Goal: Task Accomplishment & Management: Use online tool/utility

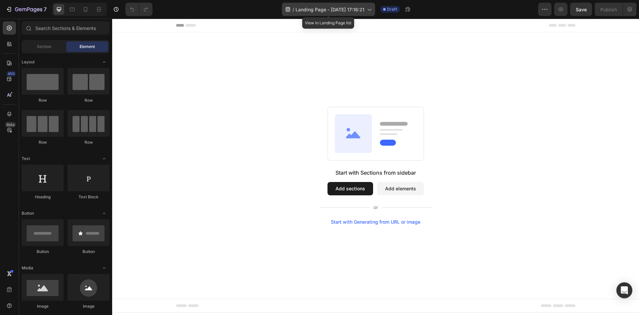
click at [348, 9] on span "Landing Page - [DATE] 17:16:21" at bounding box center [330, 9] width 69 height 7
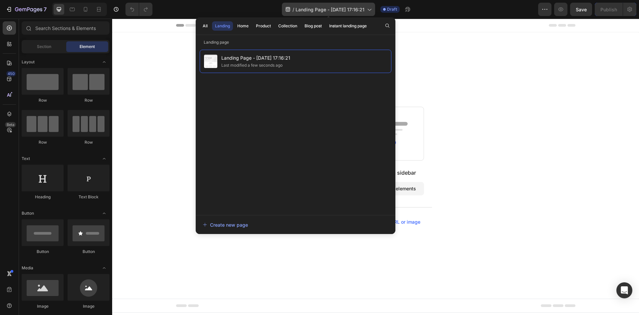
click at [348, 9] on span "Landing Page - [DATE] 17:16:21" at bounding box center [330, 9] width 69 height 7
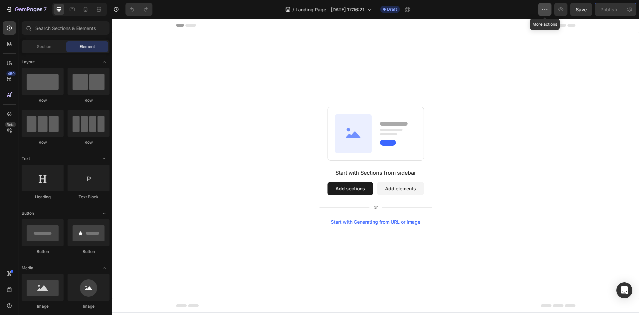
click at [547, 10] on icon "button" at bounding box center [547, 9] width 1 height 1
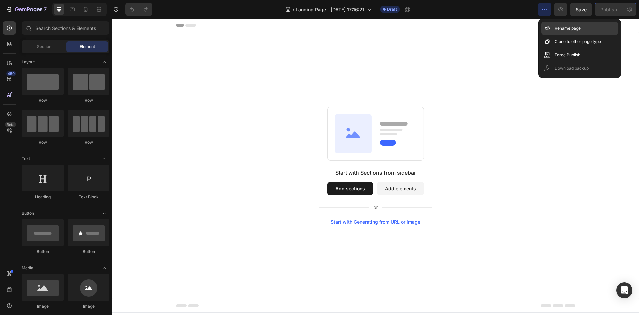
click at [570, 27] on p "Rename page" at bounding box center [568, 28] width 26 height 7
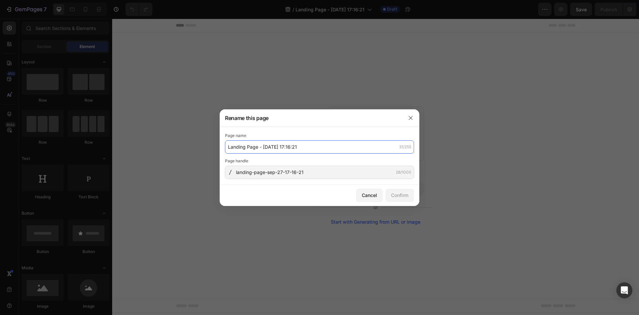
click at [318, 148] on input "Landing Page - [DATE] 17:16:21" at bounding box center [319, 146] width 189 height 13
click at [322, 148] on input "Advertourial 1 Nomii" at bounding box center [319, 146] width 189 height 13
type input "Advertourial 1 Nomii"
click at [409, 193] on button "Confirm" at bounding box center [400, 194] width 29 height 13
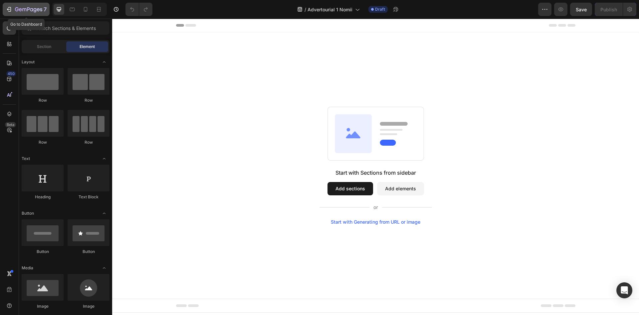
click at [6, 8] on icon "button" at bounding box center [9, 9] width 7 height 7
